Goal: Information Seeking & Learning: Learn about a topic

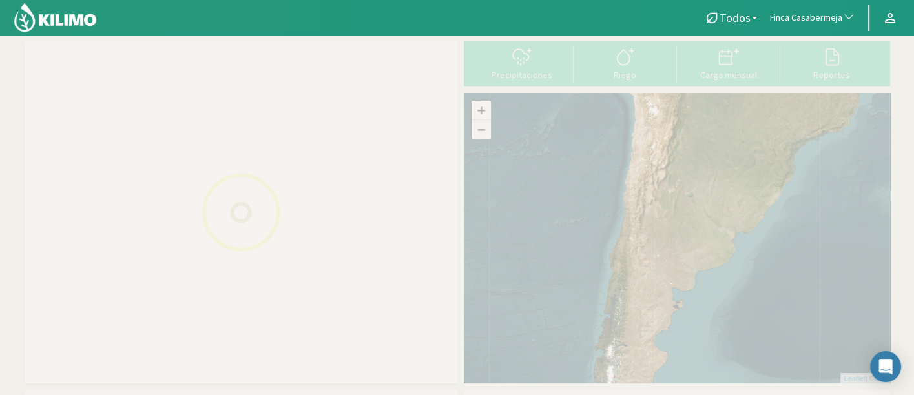
click at [836, 21] on span "Finca Casabermeja" at bounding box center [806, 18] width 72 height 13
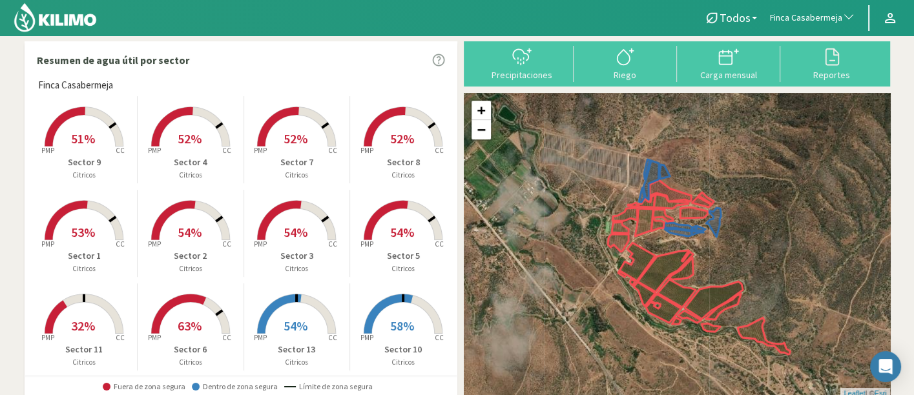
click at [836, 21] on span "Finca Casabermeja" at bounding box center [806, 18] width 72 height 13
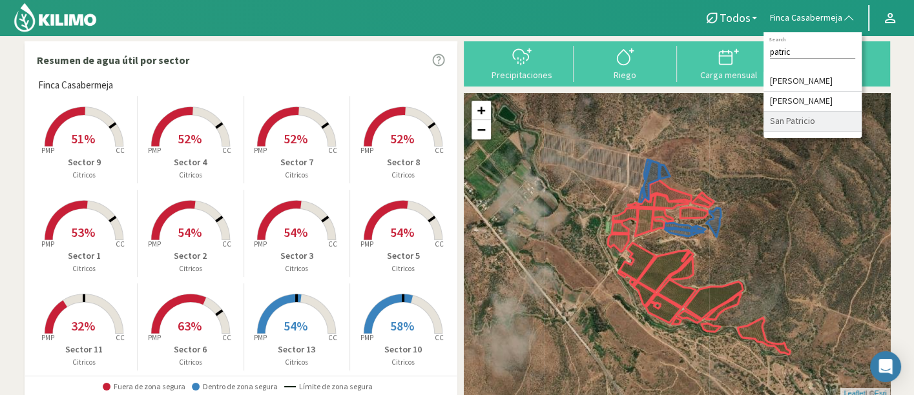
type input "patric"
click at [810, 132] on li "San Patricio" at bounding box center [813, 122] width 98 height 20
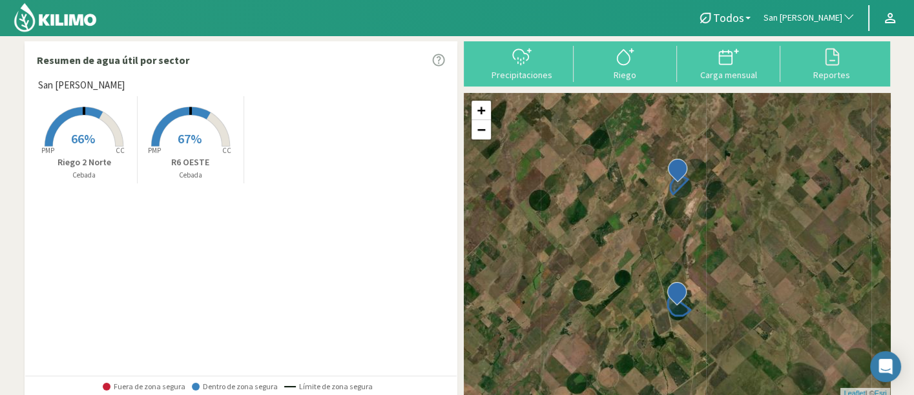
click at [818, 16] on span "San Patricio" at bounding box center [803, 18] width 79 height 13
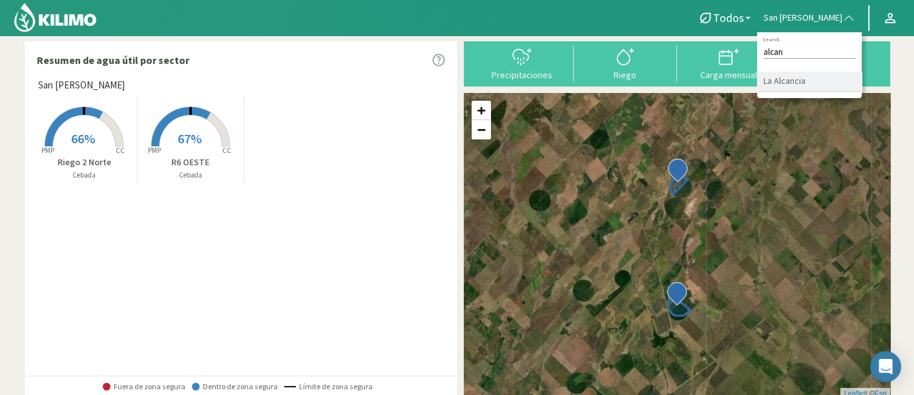
type input "alcan"
click at [819, 79] on li "La Alcancia" at bounding box center [809, 82] width 105 height 20
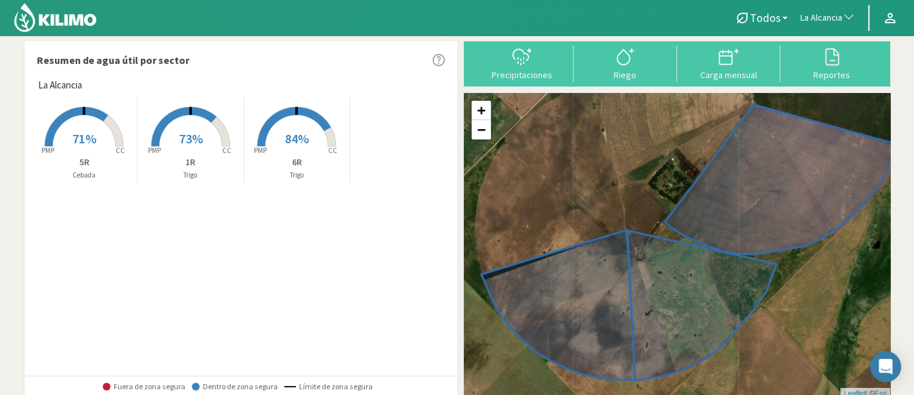
click at [93, 154] on rect at bounding box center [83, 147] width 103 height 103
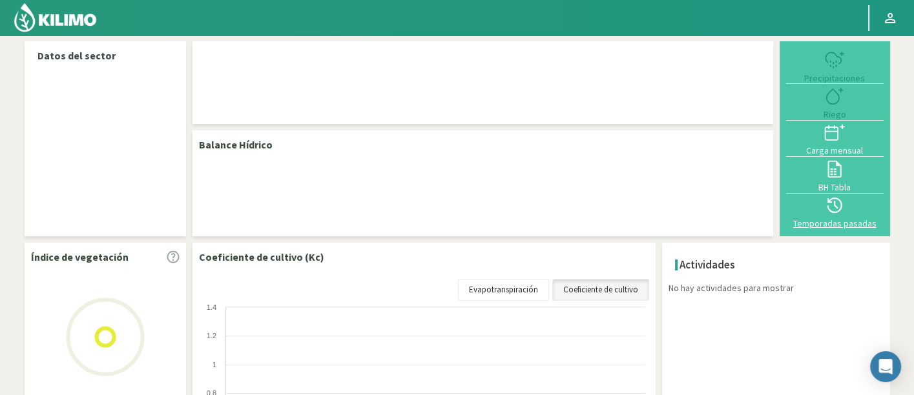
click at [826, 211] on icon at bounding box center [834, 205] width 21 height 21
select select "137: Object"
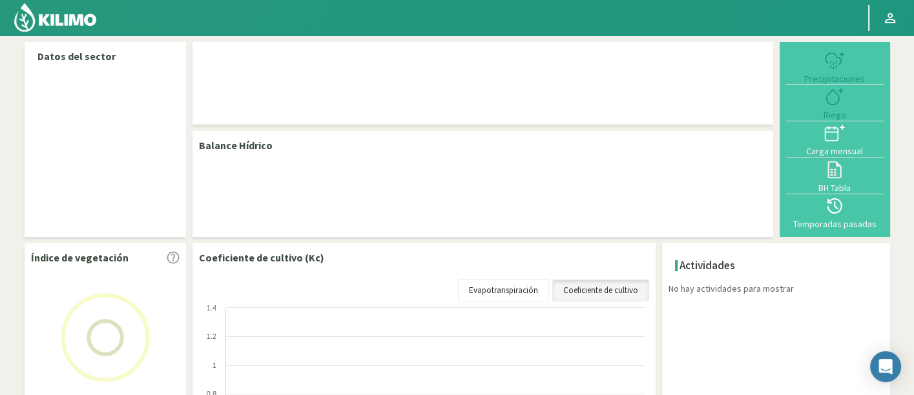
select select "1: Object"
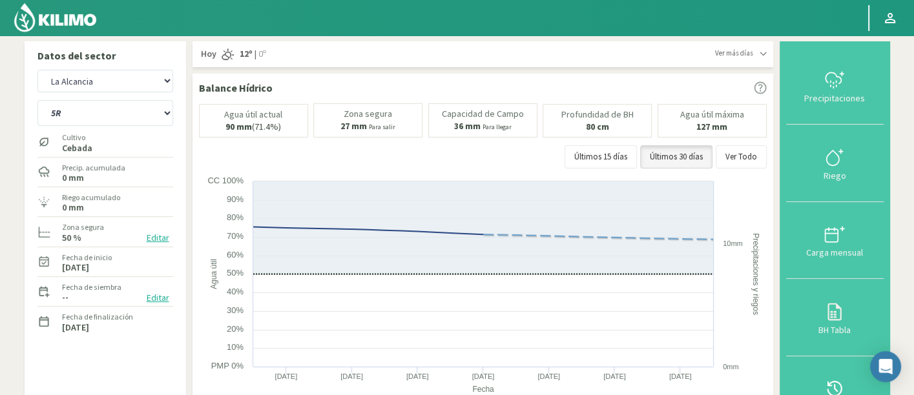
click at [832, 366] on button "Temporadas pasadas" at bounding box center [835, 395] width 98 height 77
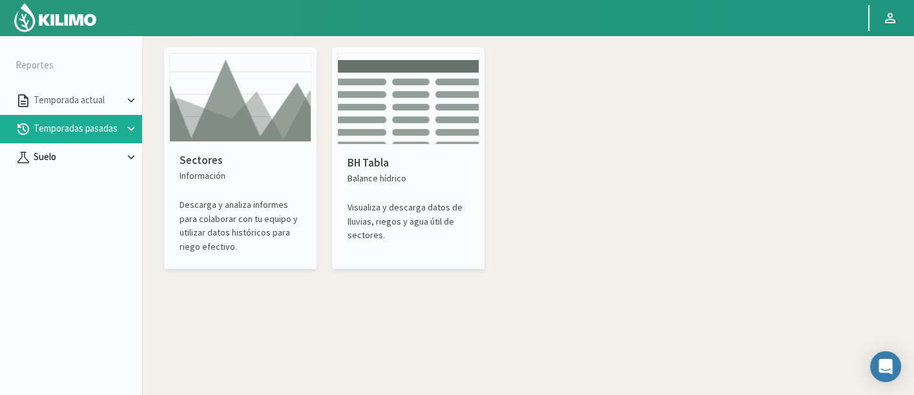
click at [50, 160] on p "Suelo" at bounding box center [77, 157] width 93 height 15
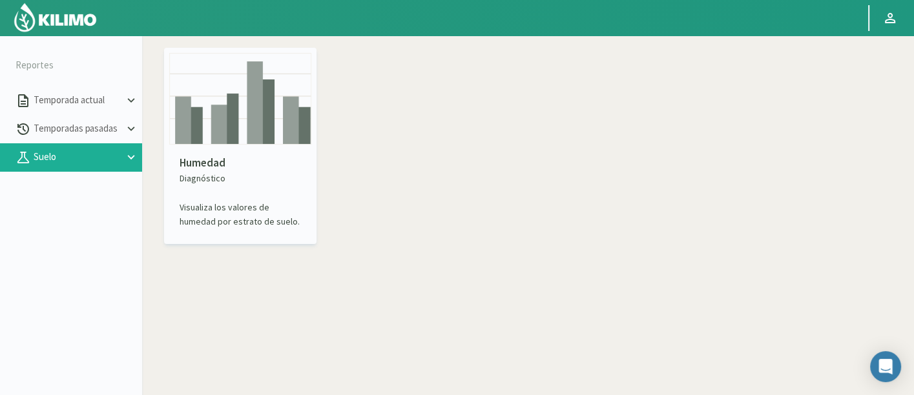
click at [216, 126] on img at bounding box center [240, 99] width 142 height 92
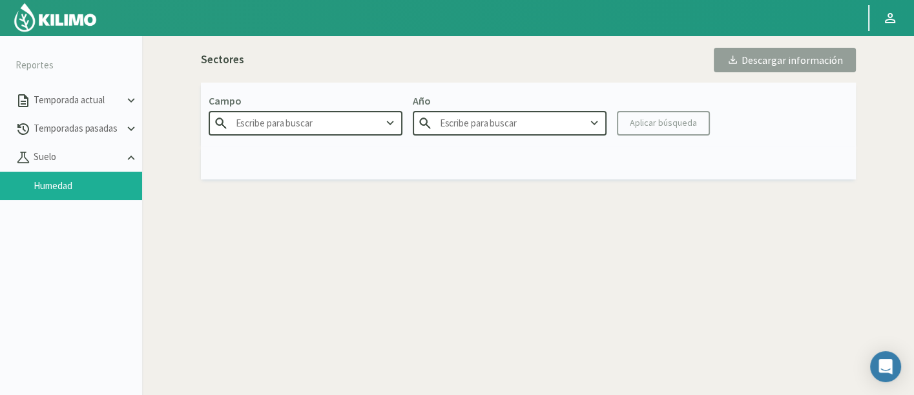
type input "Agr. Cardonal"
click at [287, 123] on input "Agr. Cardonal" at bounding box center [306, 123] width 194 height 24
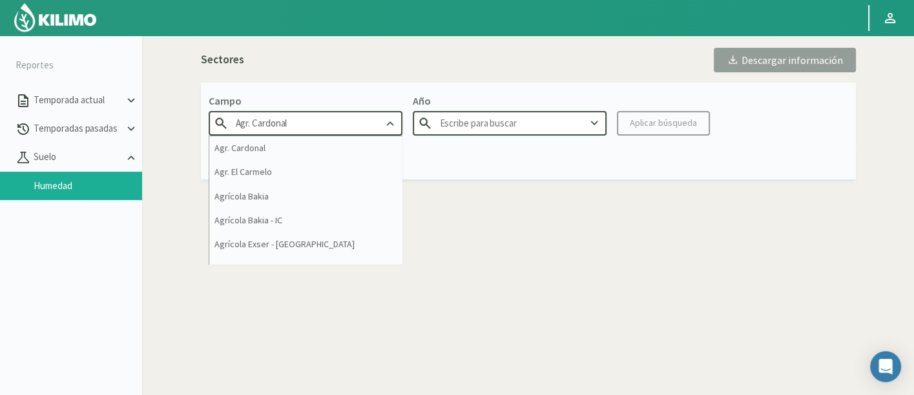
type input "2025"
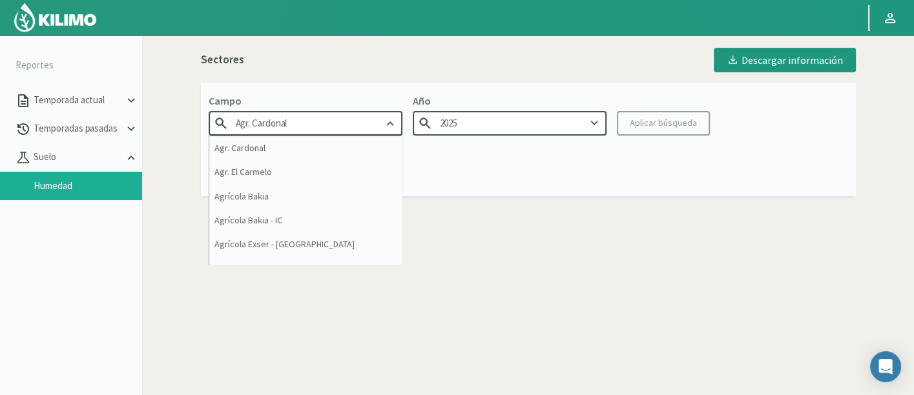
click at [287, 123] on input "Agr. Cardonal" at bounding box center [306, 123] width 194 height 24
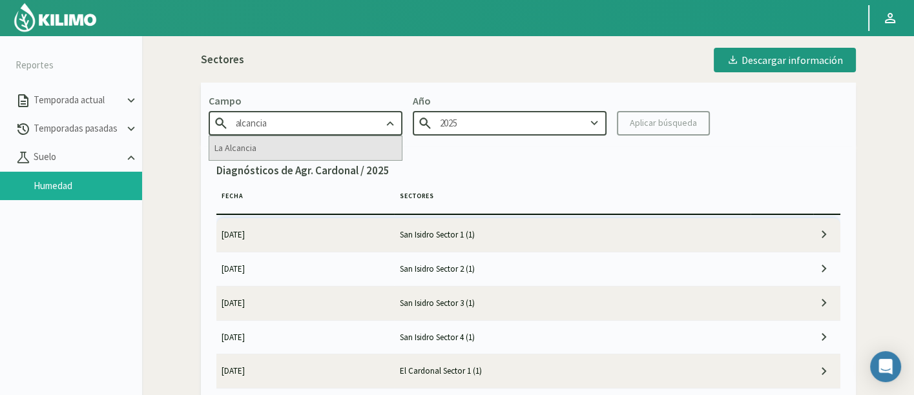
click at [273, 147] on div "La Alcancia" at bounding box center [305, 148] width 193 height 24
type input "La Alcancia"
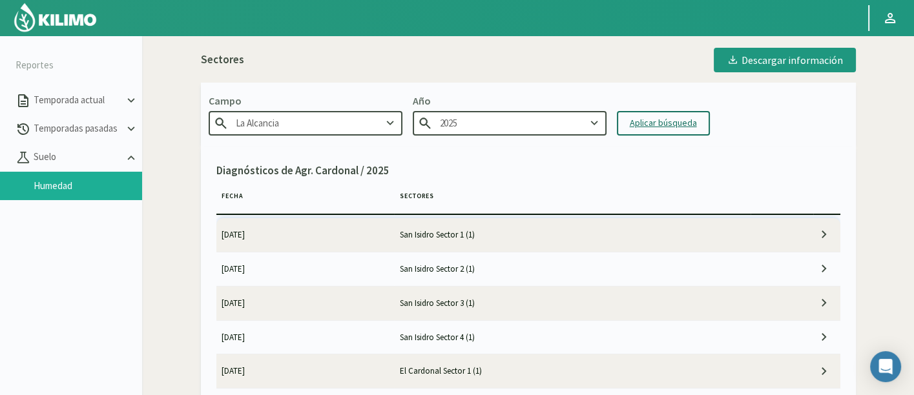
click at [671, 120] on div "Aplicar búsqueda" at bounding box center [663, 123] width 67 height 14
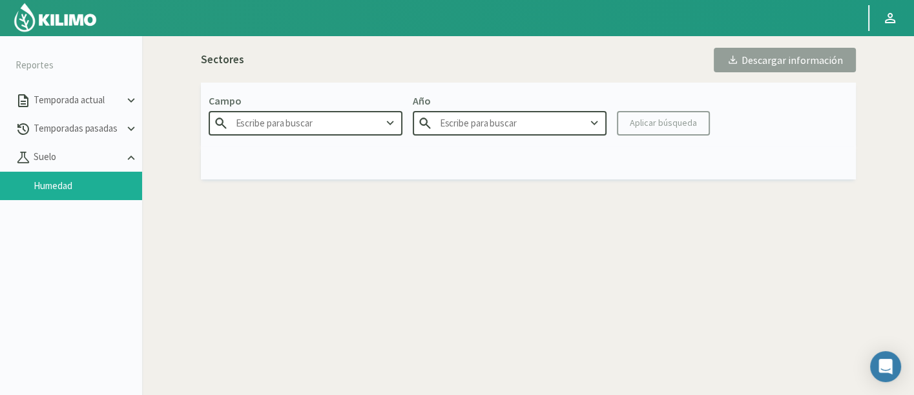
type input "La Alcancia"
type input "2025"
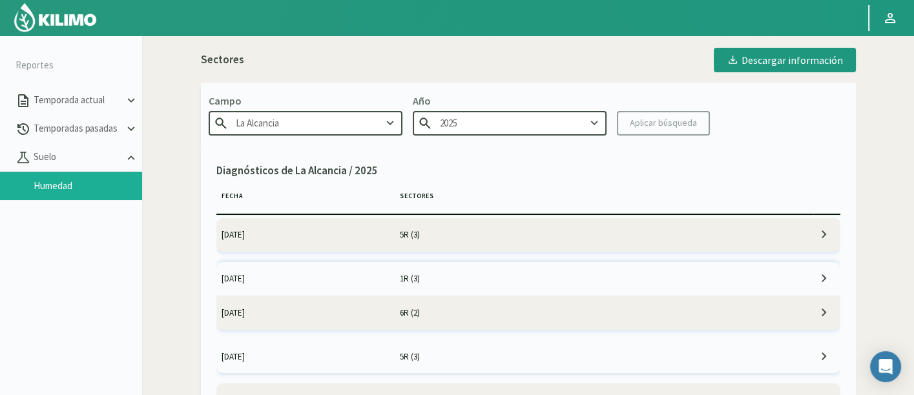
click at [403, 237] on td "5R (3)" at bounding box center [572, 235] width 357 height 34
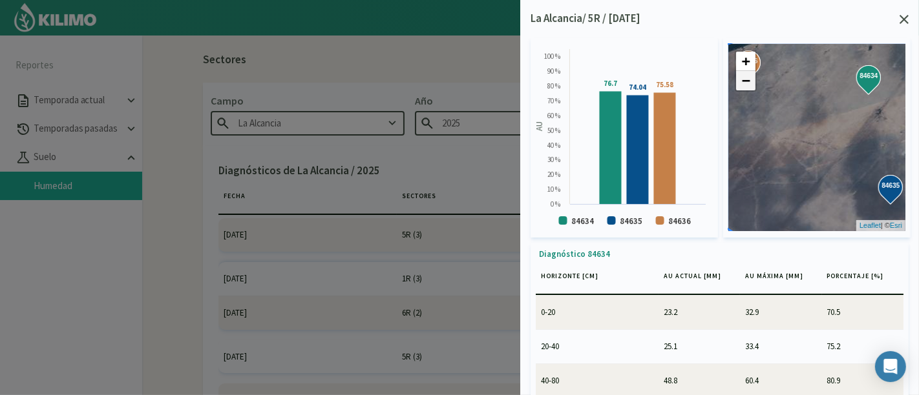
click at [747, 80] on link "−" at bounding box center [745, 80] width 19 height 19
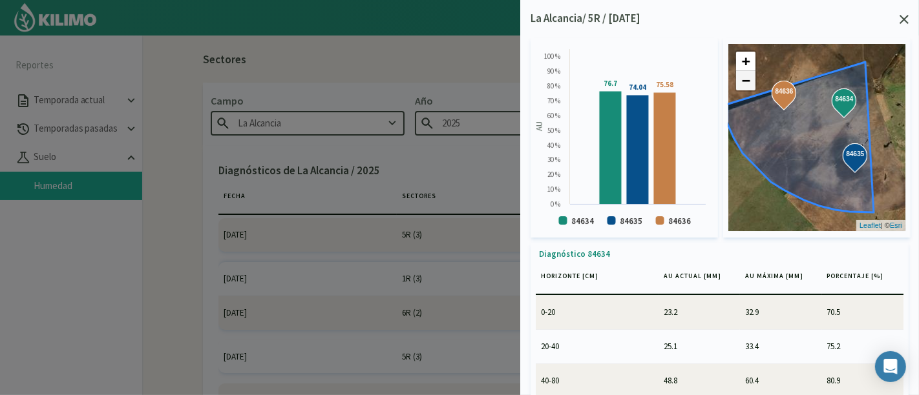
click at [747, 80] on link "−" at bounding box center [745, 80] width 19 height 19
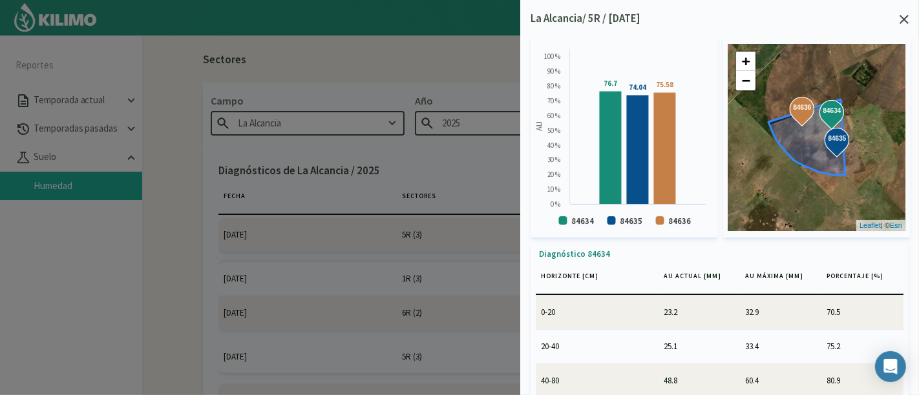
click at [903, 26] on svg-icon at bounding box center [903, 21] width 9 height 12
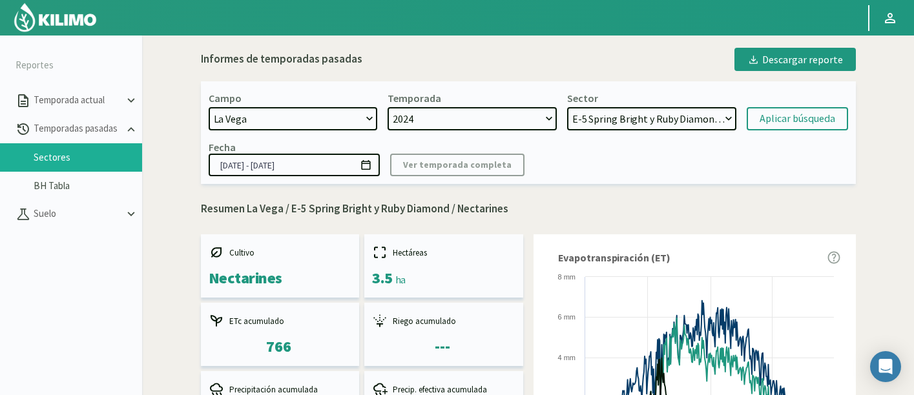
select select "1222: Object"
select select "262: Object"
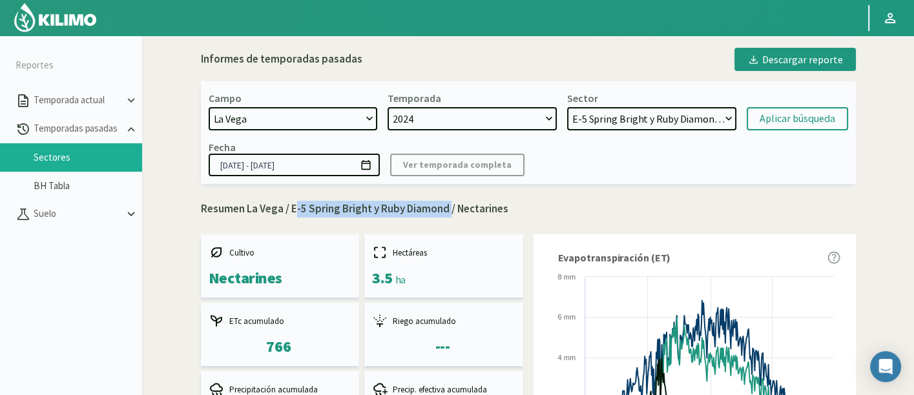
scroll to position [28, 0]
